Goal: Navigation & Orientation: Find specific page/section

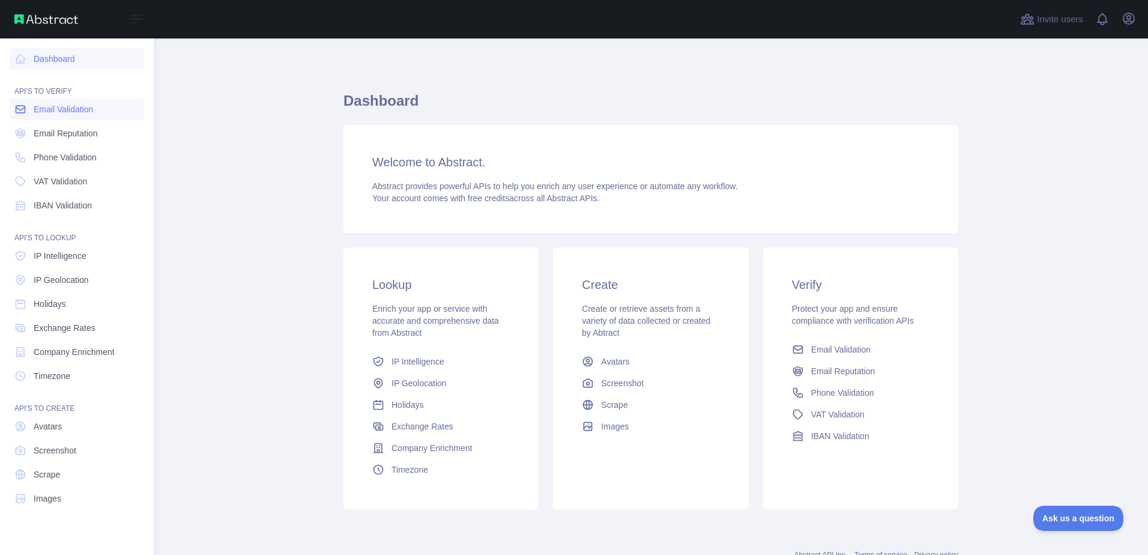
click at [40, 111] on span "Email Validation" at bounding box center [63, 109] width 59 height 12
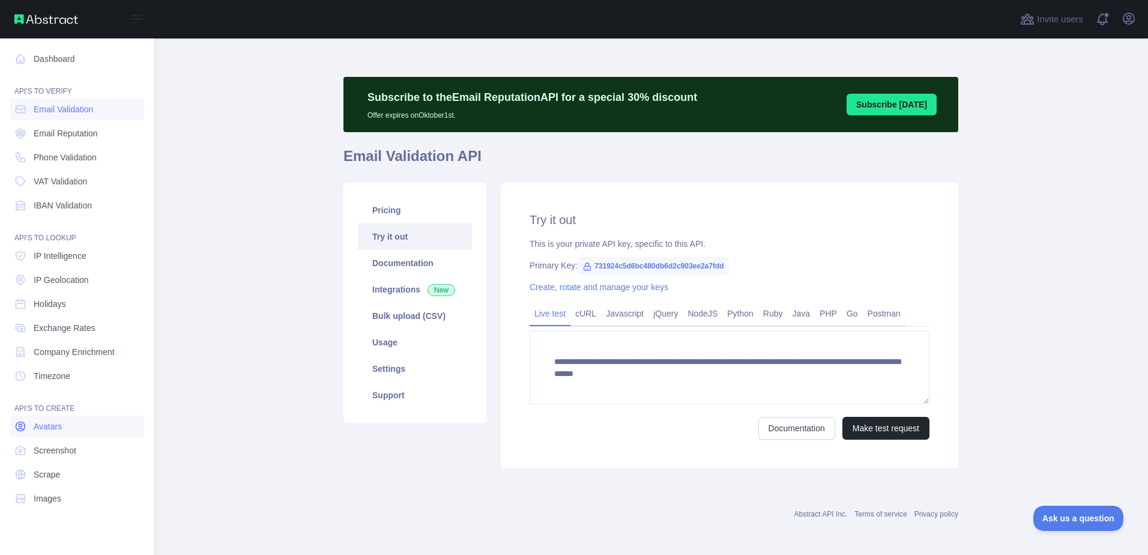
click at [74, 420] on link "Avatars" at bounding box center [77, 427] width 135 height 22
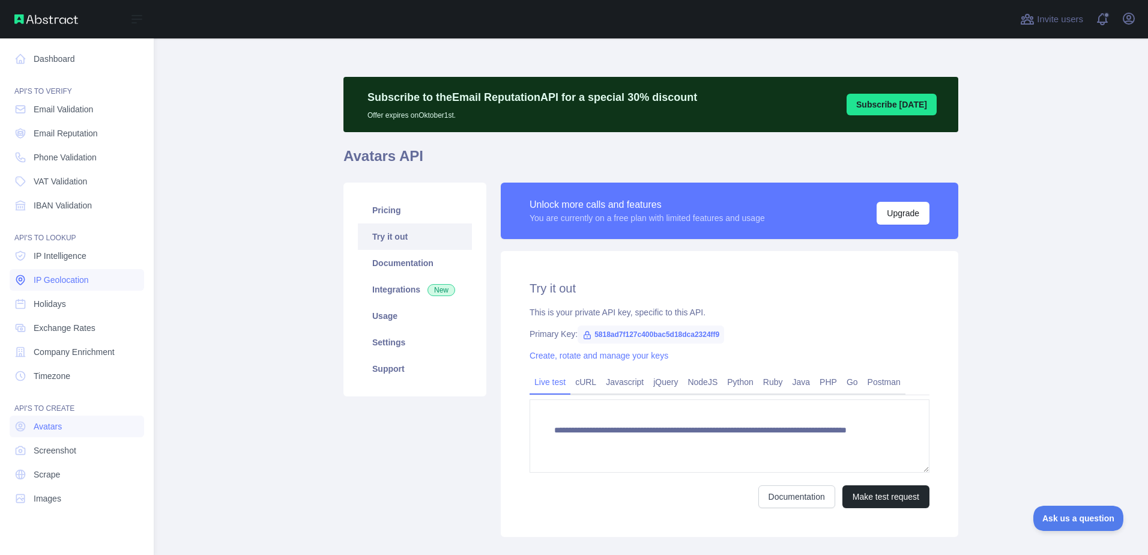
click at [65, 288] on link "IP Geolocation" at bounding box center [77, 280] width 135 height 22
click at [68, 250] on span "IP Intelligence" at bounding box center [60, 256] width 53 height 12
click at [73, 314] on link "Holidays" at bounding box center [77, 304] width 135 height 22
click at [74, 336] on link "Exchange Rates" at bounding box center [77, 328] width 135 height 22
click at [71, 428] on link "Avatars" at bounding box center [77, 427] width 135 height 22
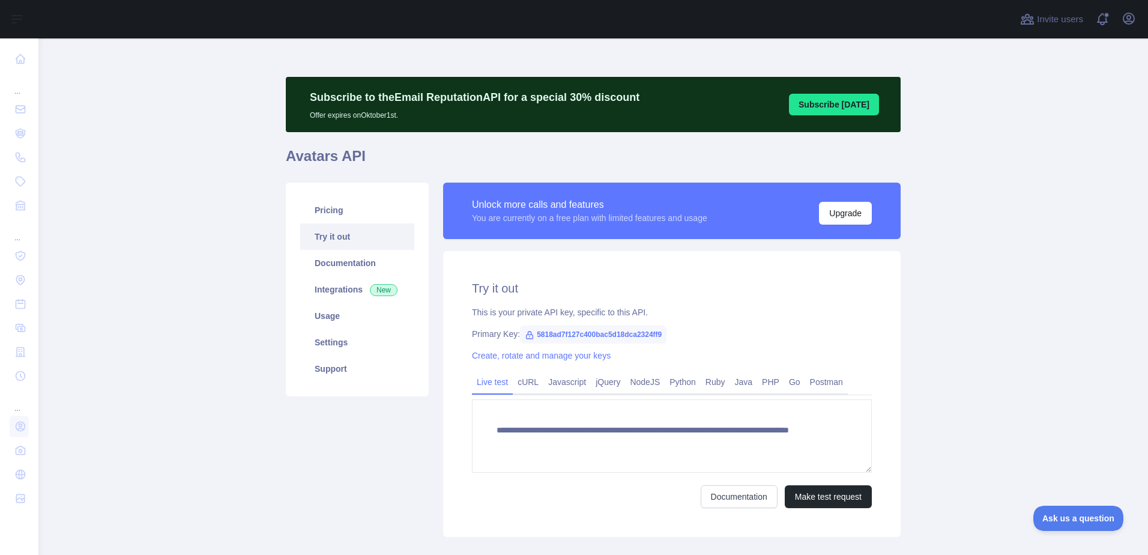
click at [529, 333] on span "5818ad7f127c400bac5d18dca2324ff9" at bounding box center [593, 335] width 147 height 18
drag, startPoint x: 530, startPoint y: 333, endPoint x: 658, endPoint y: 338, distance: 127.4
click at [658, 338] on span "5818ad7f127c400bac5d18dca2324ff9" at bounding box center [593, 335] width 147 height 18
copy span "5818ad7f127c400bac5d18dca2324ff9"
